Goal: Information Seeking & Learning: Learn about a topic

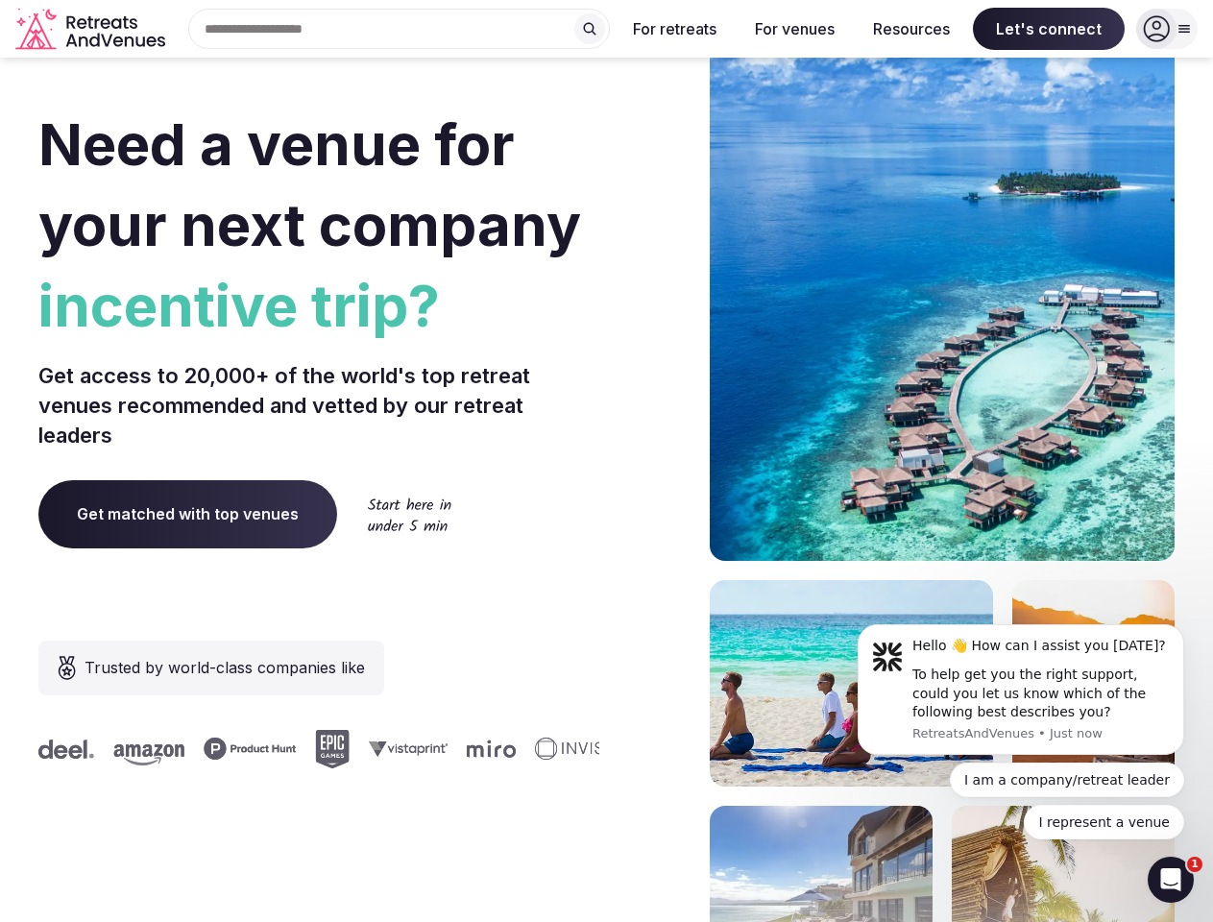
click at [606, 461] on div "Need a venue for your next company incentive trip? Get access to 20,000+ of the…" at bounding box center [606, 574] width 1136 height 1157
click at [400, 29] on div "Search Popular Destinations [GEOGRAPHIC_DATA], [GEOGRAPHIC_DATA] [GEOGRAPHIC_DA…" at bounding box center [391, 29] width 437 height 40
click at [590, 29] on input "text" at bounding box center [399, 29] width 422 height 40
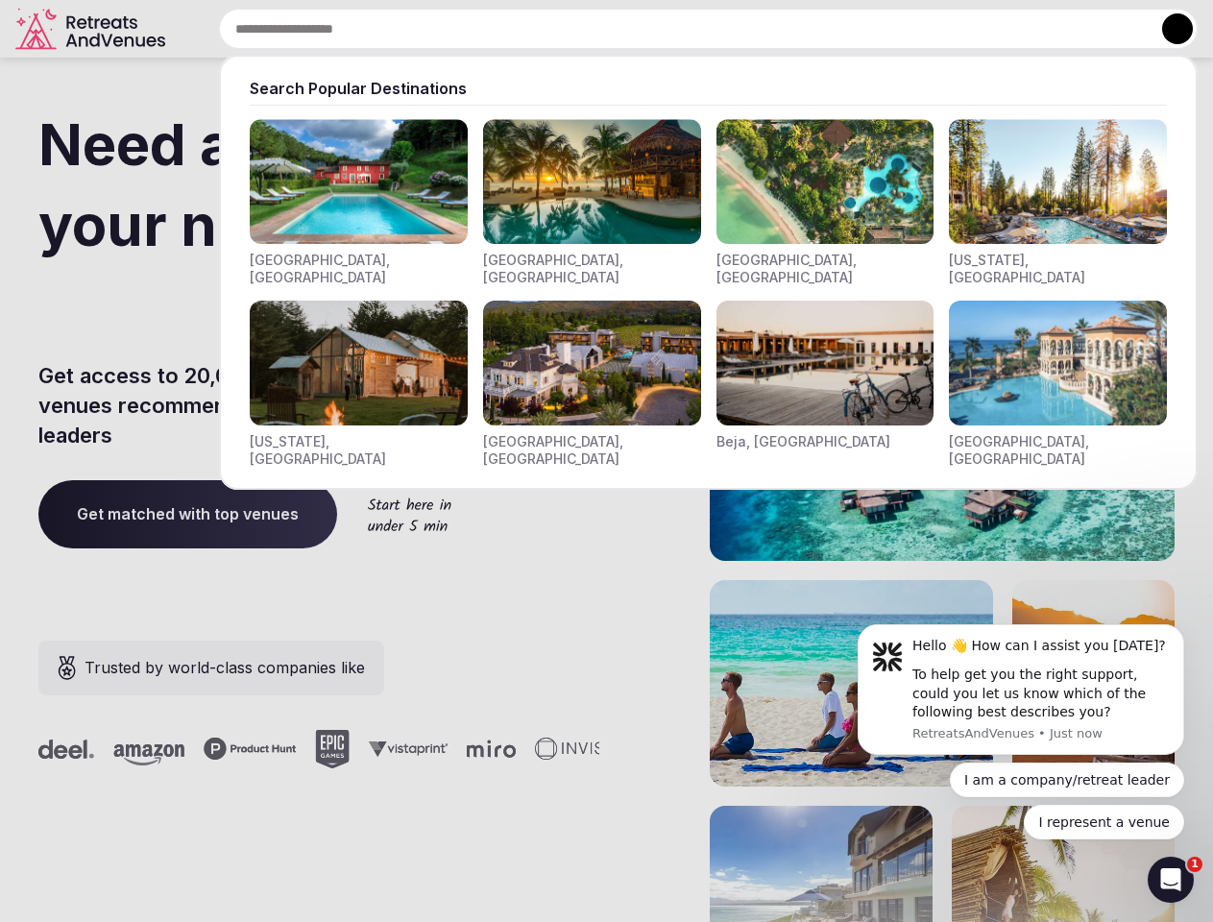
click at [675, 29] on input "text" at bounding box center [708, 29] width 979 height 40
click at [794, 29] on input "text" at bounding box center [708, 29] width 979 height 40
click at [911, 29] on input "text" at bounding box center [708, 29] width 979 height 40
click at [1049, 29] on input "text" at bounding box center [708, 29] width 979 height 40
click at [1167, 29] on button at bounding box center [1177, 28] width 31 height 31
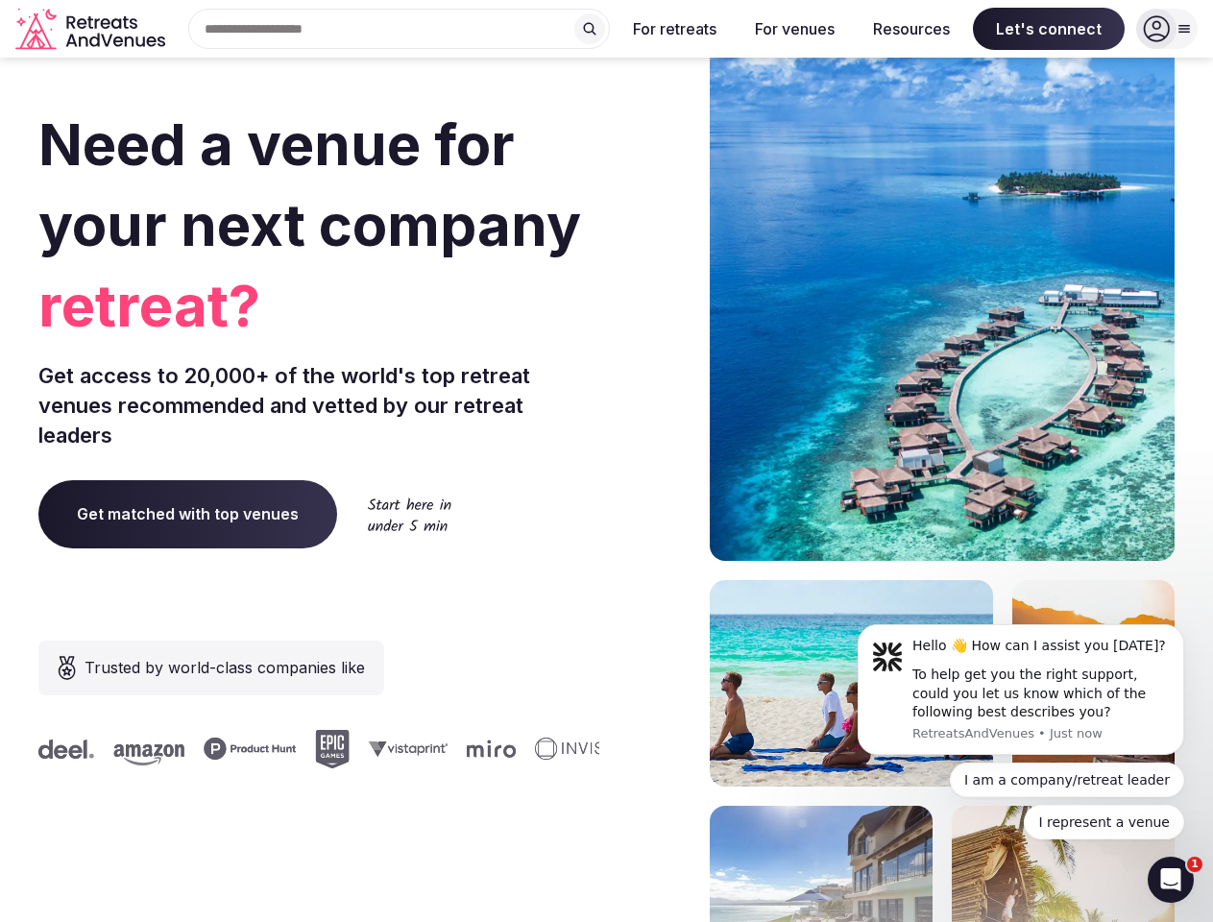
click at [1021, 690] on div "To help get you the right support, could you let us know which of the following…" at bounding box center [1040, 694] width 257 height 57
